Goal: Task Accomplishment & Management: Manage account settings

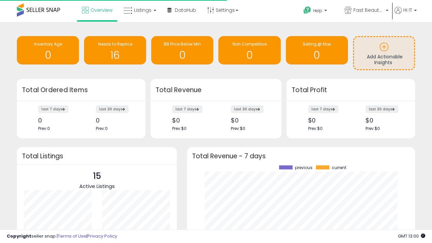
scroll to position [94, 215]
click at [366, 11] on span "Fast Beauty ([GEOGRAPHIC_DATA])" at bounding box center [368, 10] width 30 height 7
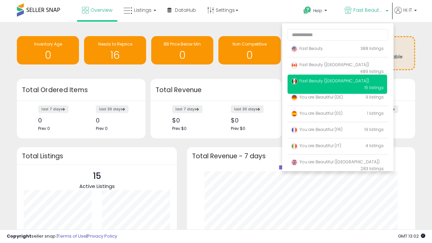
click at [337, 50] on p "Fast Beauty 388 listings" at bounding box center [337, 48] width 100 height 13
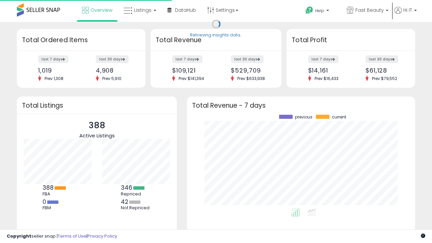
scroll to position [94, 215]
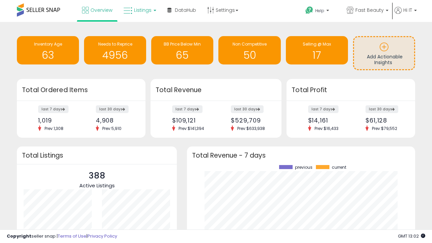
click at [139, 10] on span "Listings" at bounding box center [143, 10] width 18 height 7
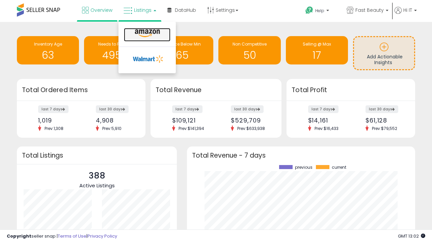
click at [146, 33] on icon at bounding box center [147, 33] width 29 height 9
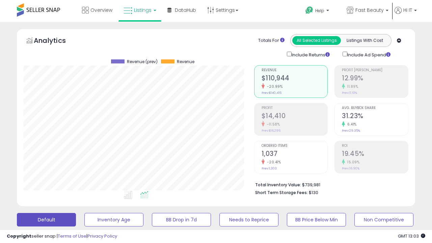
scroll to position [131, 0]
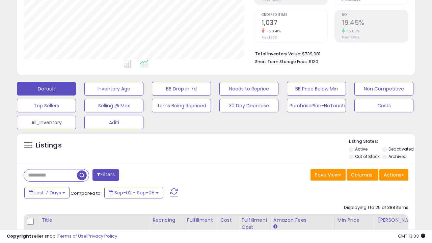
click at [46, 121] on button "All_Inventory" at bounding box center [46, 122] width 59 height 13
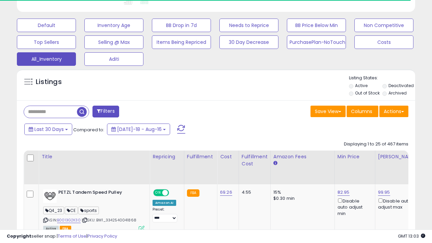
scroll to position [0, 5]
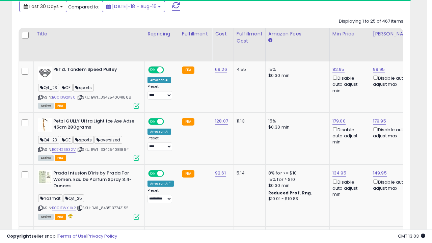
click at [43, 6] on span "Last 30 Days" at bounding box center [43, 6] width 29 height 7
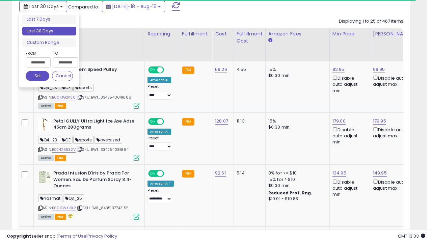
scroll to position [138, 230]
click at [49, 31] on li "Last 30 Days" at bounding box center [49, 31] width 54 height 9
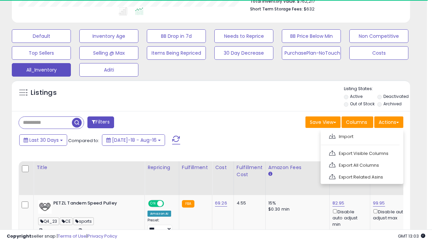
click at [361, 164] on link "Export All Columns" at bounding box center [361, 165] width 74 height 10
